Goal: Information Seeking & Learning: Check status

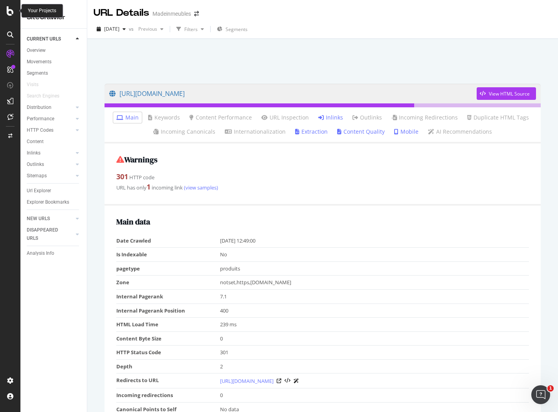
click at [10, 12] on icon at bounding box center [10, 10] width 7 height 9
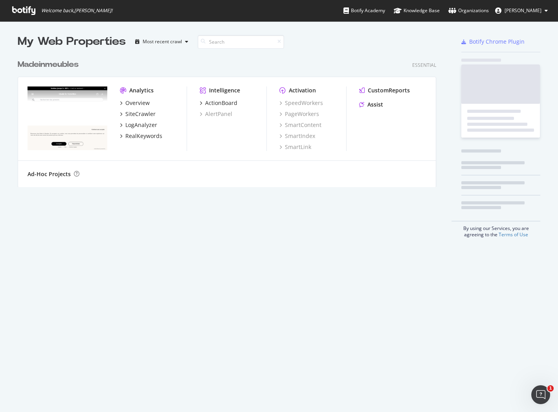
scroll to position [405, 544]
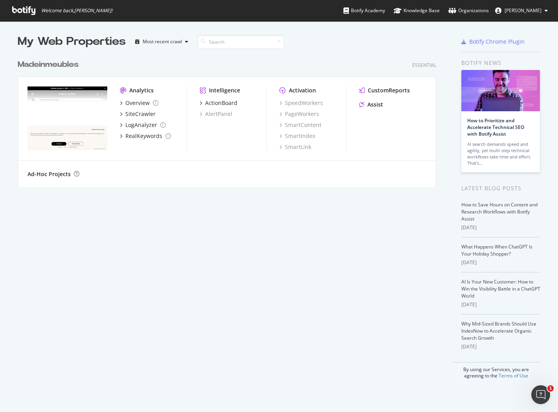
click at [64, 68] on div "Madeinmeubles" at bounding box center [48, 64] width 61 height 11
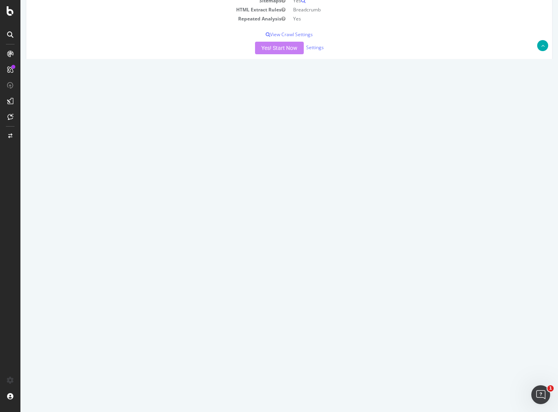
scroll to position [174, 0]
click at [68, 162] on link "[DATE] report" at bounding box center [53, 160] width 30 height 7
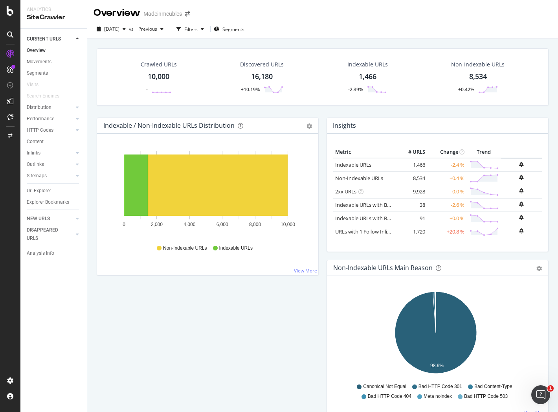
click at [62, 130] on link "HTTP Codes" at bounding box center [50, 130] width 47 height 8
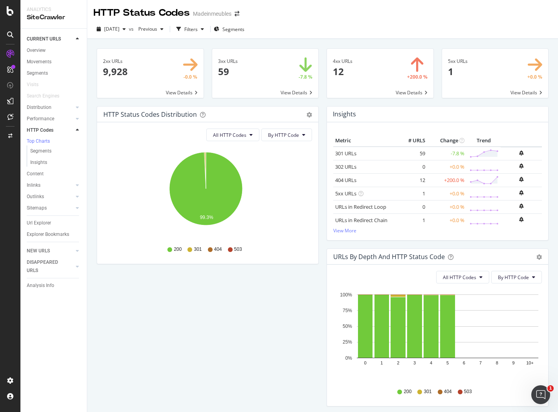
click at [277, 88] on span at bounding box center [265, 73] width 106 height 49
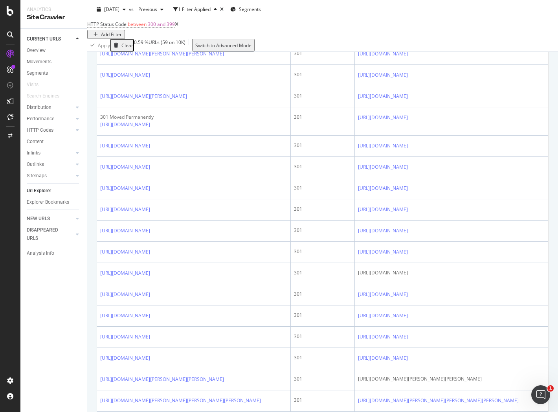
scroll to position [262, 0]
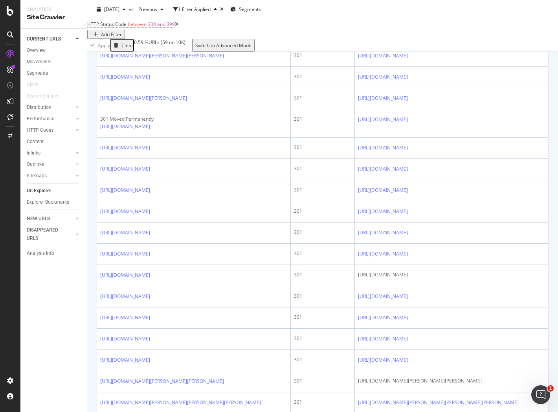
click at [416, 122] on icon at bounding box center [413, 119] width 5 height 5
click at [416, 171] on icon at bounding box center [413, 169] width 5 height 5
click at [158, 171] on icon at bounding box center [155, 169] width 5 height 5
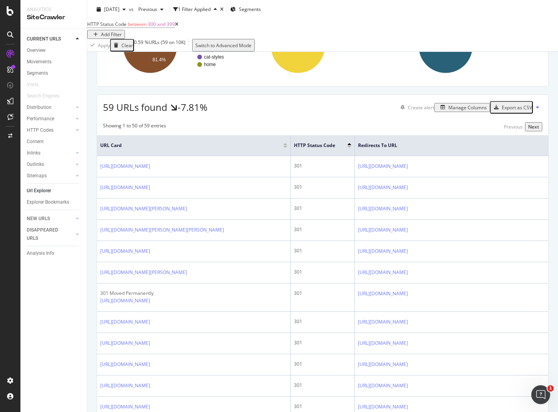
scroll to position [88, 0]
click at [468, 111] on div "Manage Columns" at bounding box center [467, 107] width 38 height 7
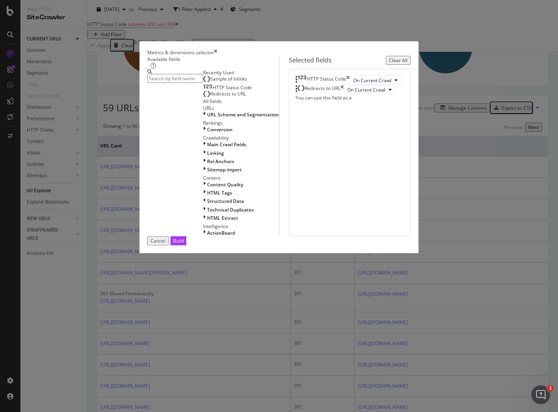
click at [344, 94] on icon "times" at bounding box center [342, 89] width 4 height 9
click at [210, 82] on span "Sample of Inlinks" at bounding box center [228, 78] width 37 height 7
click at [184, 244] on div "Build" at bounding box center [178, 240] width 11 height 7
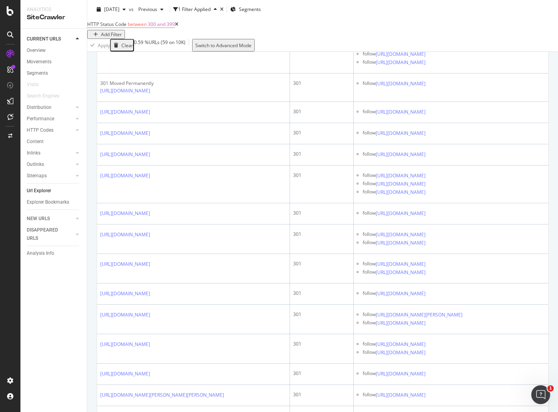
scroll to position [348, 0]
click at [433, 85] on icon at bounding box center [431, 83] width 5 height 5
click at [433, 114] on icon at bounding box center [431, 111] width 5 height 5
click at [433, 135] on icon at bounding box center [431, 132] width 5 height 5
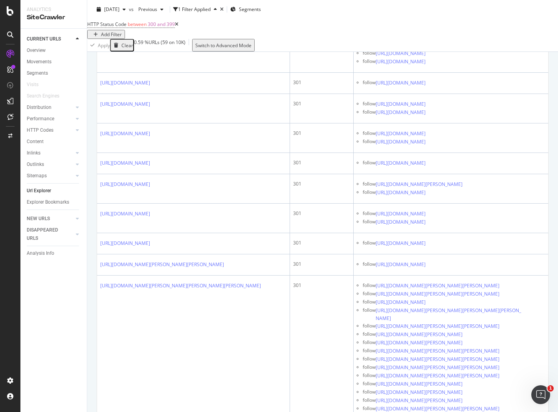
scroll to position [479, 0]
click at [433, 25] on icon at bounding box center [431, 22] width 5 height 5
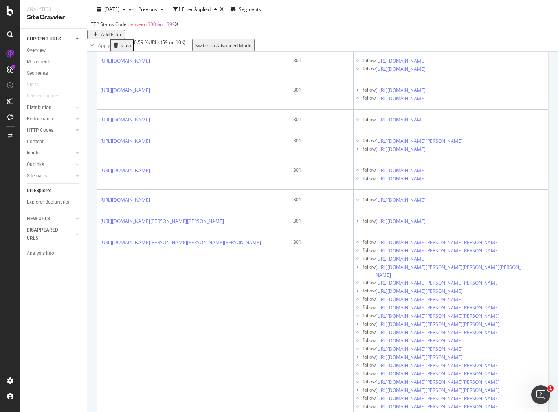
scroll to position [522, 0]
click at [433, 3] on icon at bounding box center [431, 0] width 5 height 5
click at [433, 11] on icon at bounding box center [431, 9] width 5 height 5
click at [433, 20] on icon at bounding box center [431, 17] width 5 height 5
drag, startPoint x: 529, startPoint y: 183, endPoint x: 524, endPoint y: 191, distance: 9.5
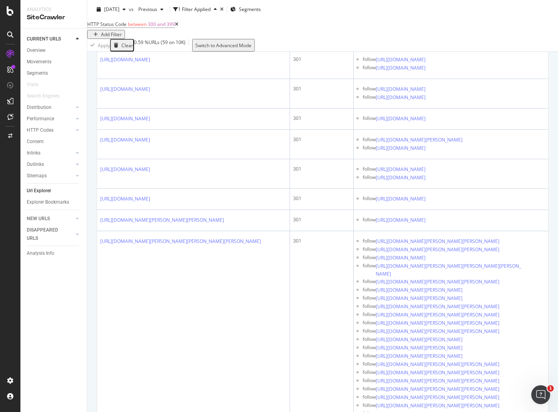
click at [433, 41] on icon at bounding box center [431, 38] width 5 height 5
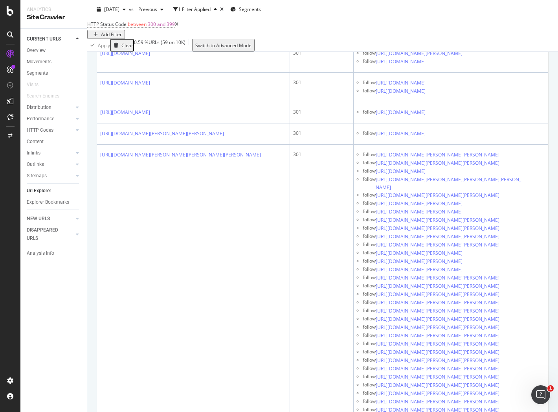
scroll to position [609, 0]
click at [433, 6] on icon at bounding box center [431, 3] width 5 height 5
click at [433, 14] on icon at bounding box center [431, 11] width 5 height 5
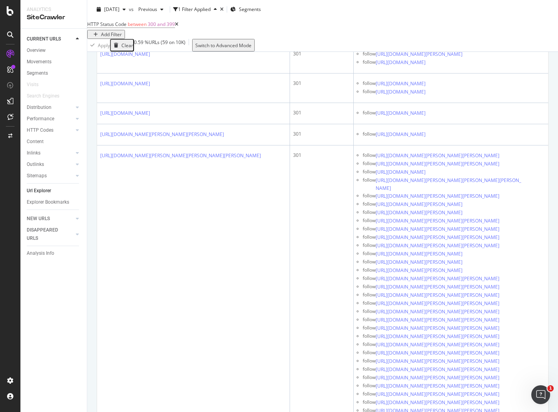
click at [158, 35] on icon at bounding box center [155, 33] width 5 height 5
click at [433, 35] on icon at bounding box center [431, 33] width 5 height 5
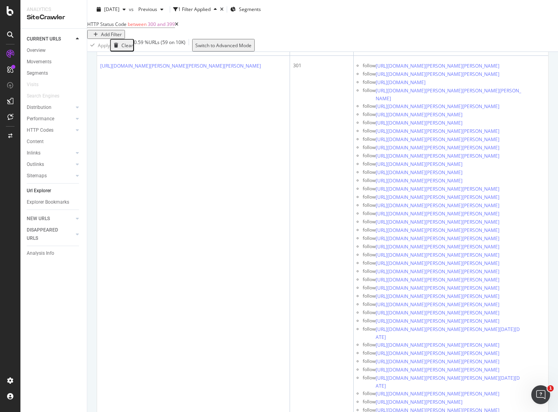
scroll to position [698, 0]
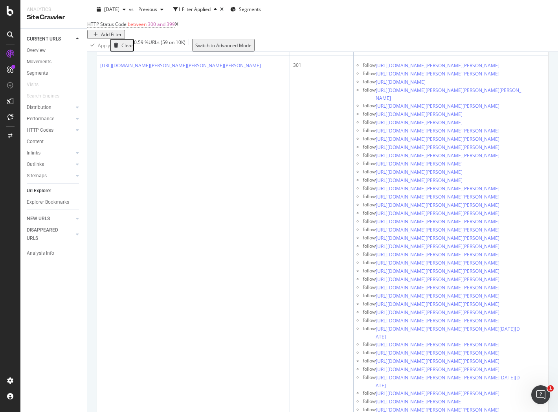
click at [433, 4] on icon at bounding box center [431, 2] width 5 height 5
click at [433, 26] on icon at bounding box center [431, 23] width 5 height 5
click at [433, 47] on icon at bounding box center [431, 44] width 5 height 5
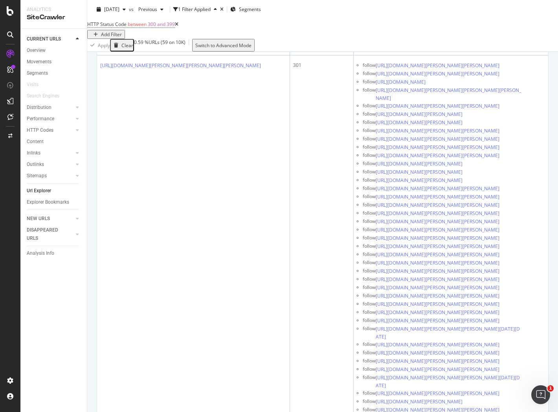
click at [232, 47] on icon at bounding box center [229, 44] width 5 height 5
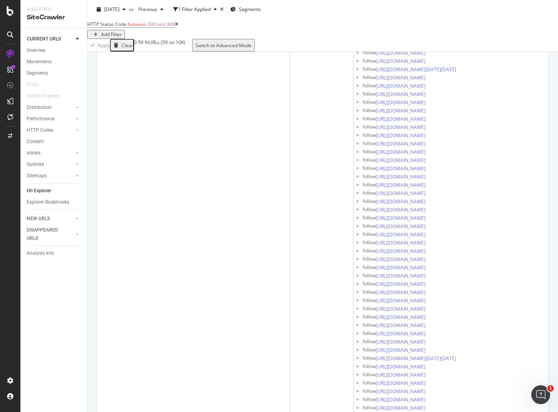
scroll to position [3273, 0]
